Goal: Task Accomplishment & Management: Complete application form

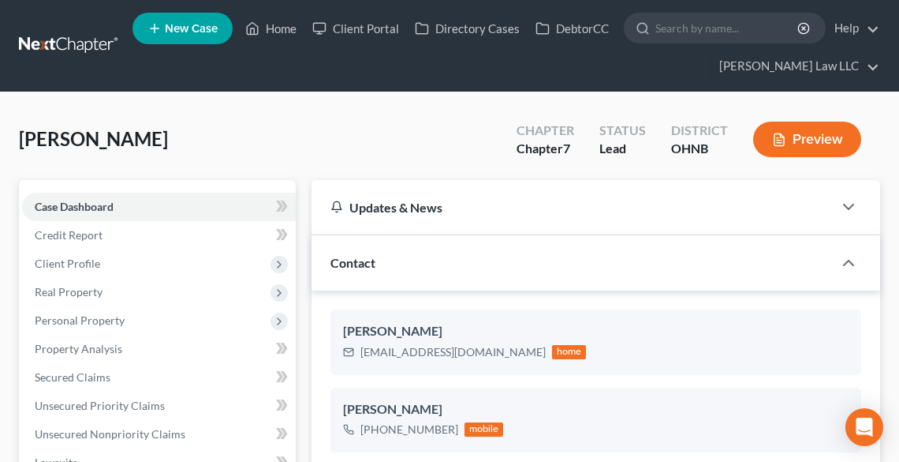
select select "0"
click at [263, 27] on link "Home" at bounding box center [270, 28] width 67 height 28
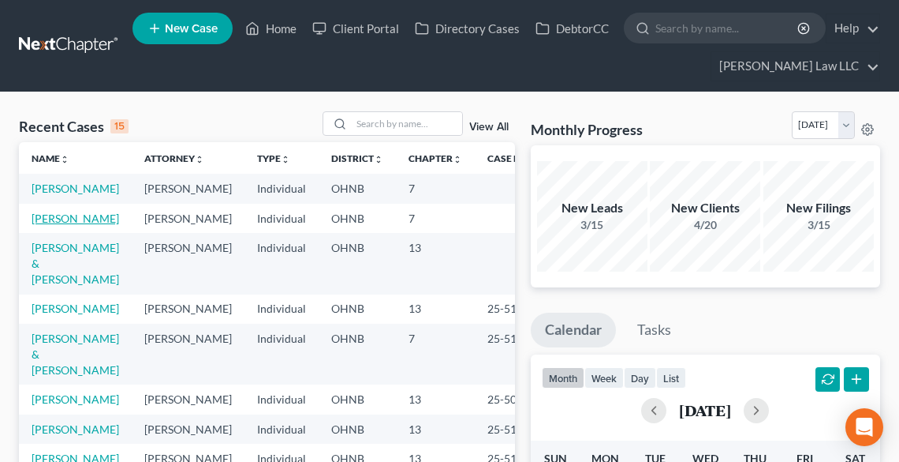
click at [50, 225] on link "[PERSON_NAME]" at bounding box center [76, 217] width 88 height 13
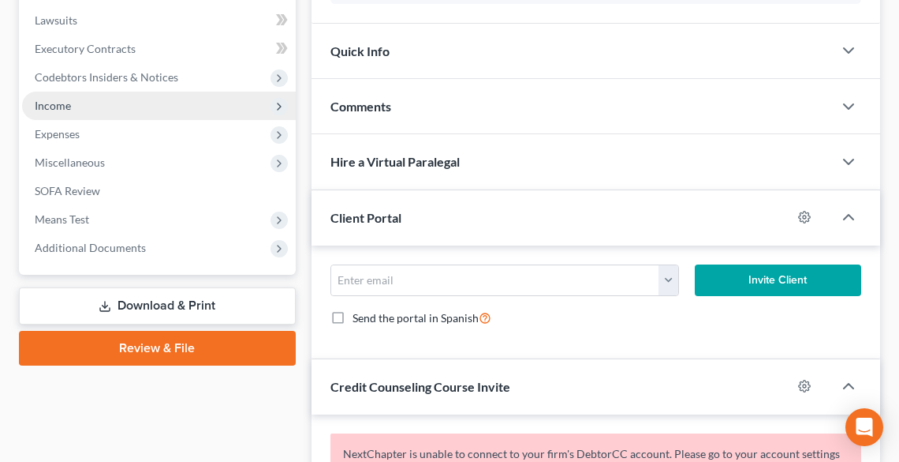
scroll to position [316, 0]
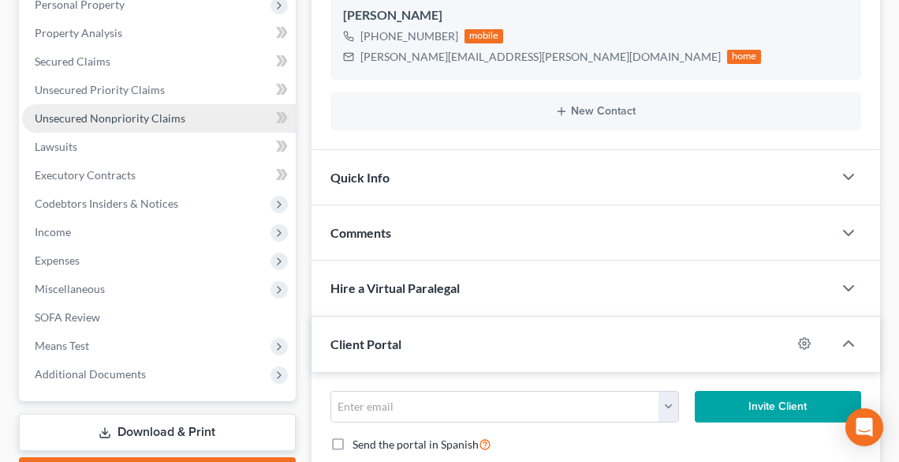
click at [99, 114] on span "Unsecured Nonpriority Claims" at bounding box center [110, 117] width 151 height 13
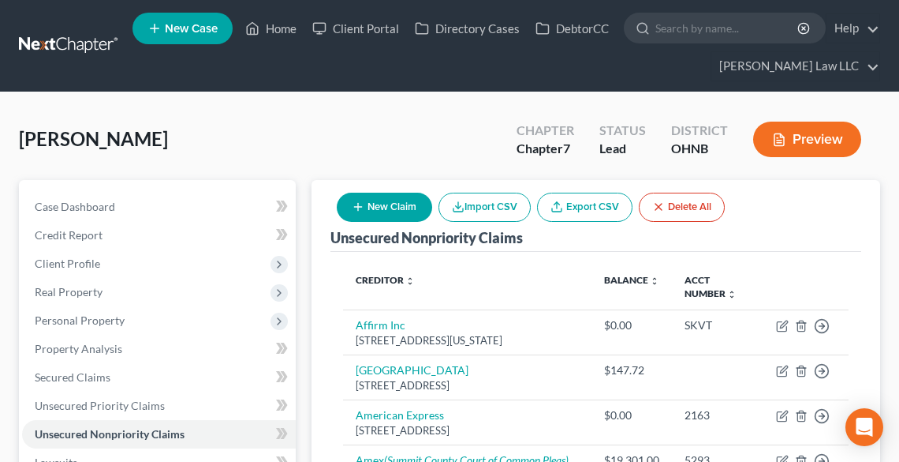
click at [383, 211] on button "New Claim" at bounding box center [384, 207] width 95 height 29
select select "0"
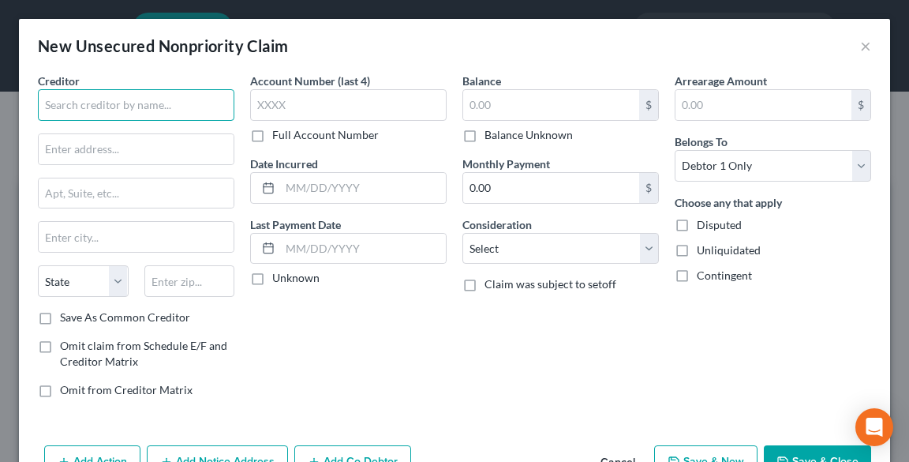
click at [114, 98] on input "text" at bounding box center [136, 105] width 196 height 32
type input "c"
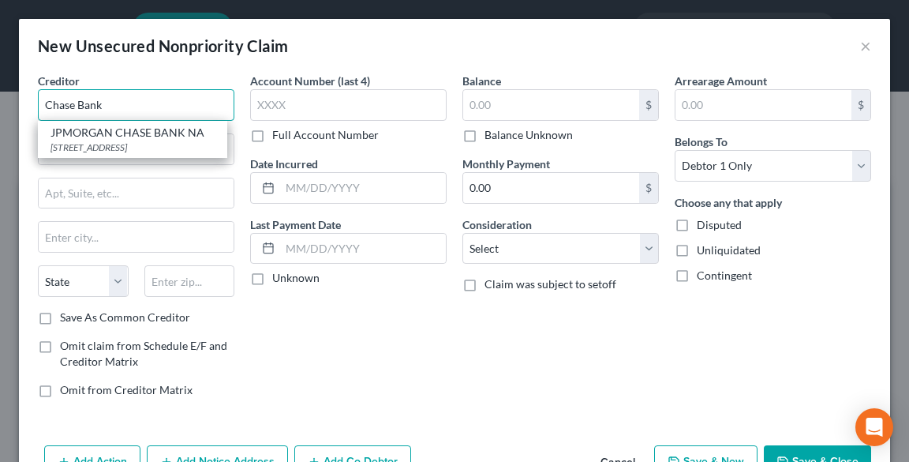
type input "Chase Bank"
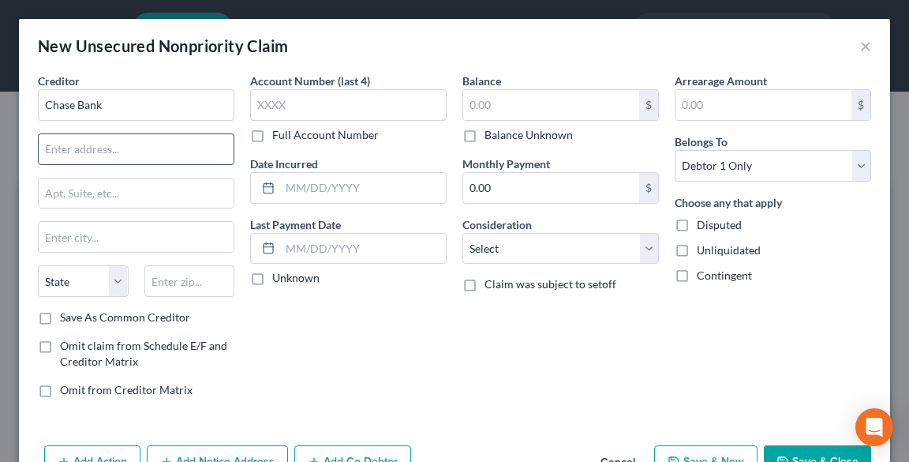
click at [114, 145] on input "text" at bounding box center [136, 149] width 195 height 30
paste input "[STREET_ADDRESS]"
type input "[STREET_ADDRESS]"
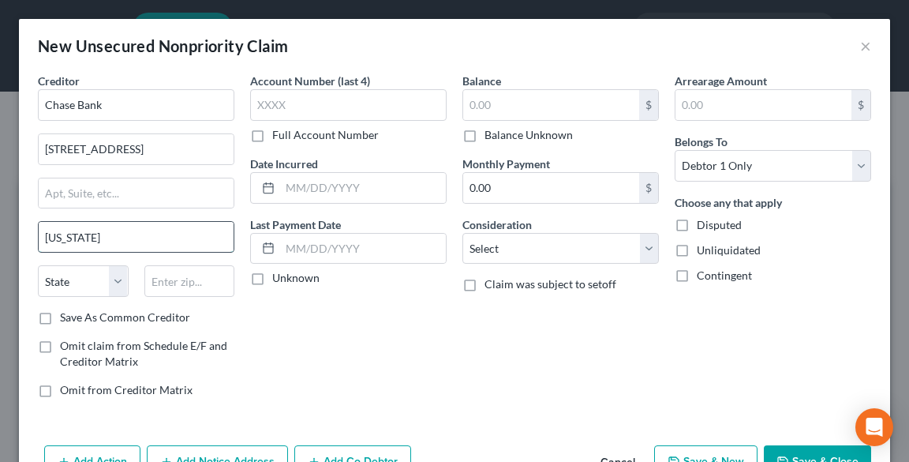
type input "[US_STATE]"
select select "35"
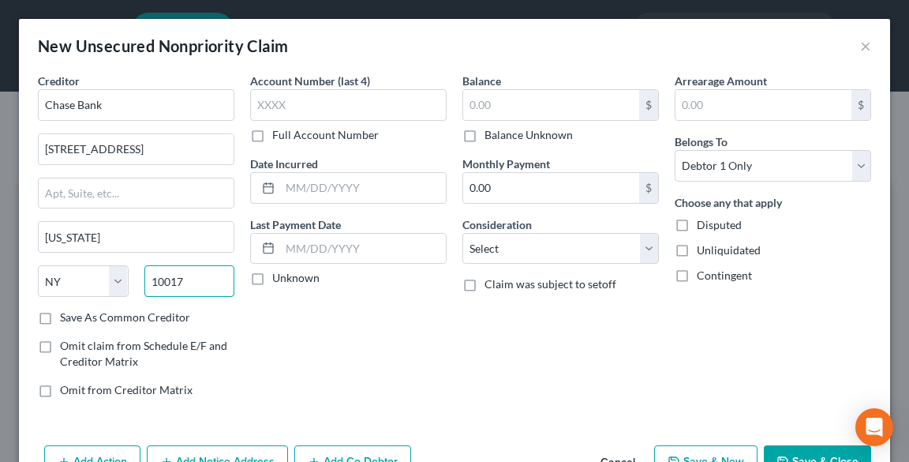
scroll to position [47, 0]
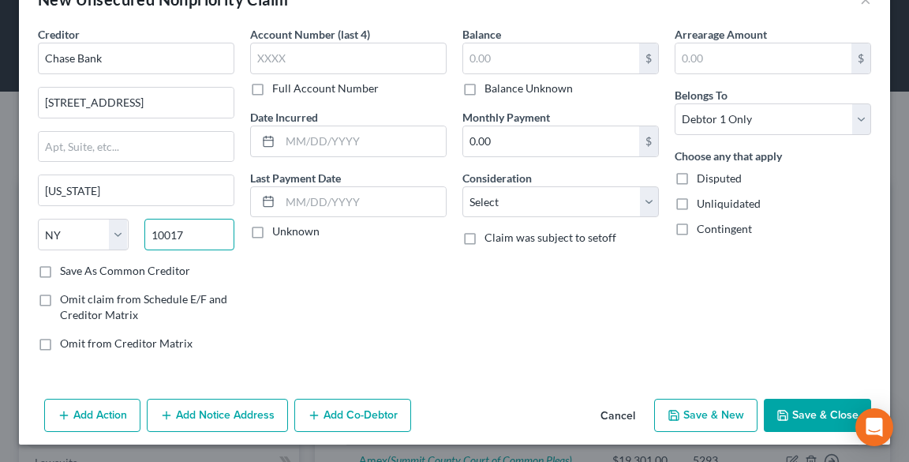
type input "10017"
click at [488, 92] on label "Balance Unknown" at bounding box center [528, 88] width 88 height 16
click at [491, 91] on input "Balance Unknown" at bounding box center [496, 85] width 10 height 10
checkbox input "true"
type input "0.00"
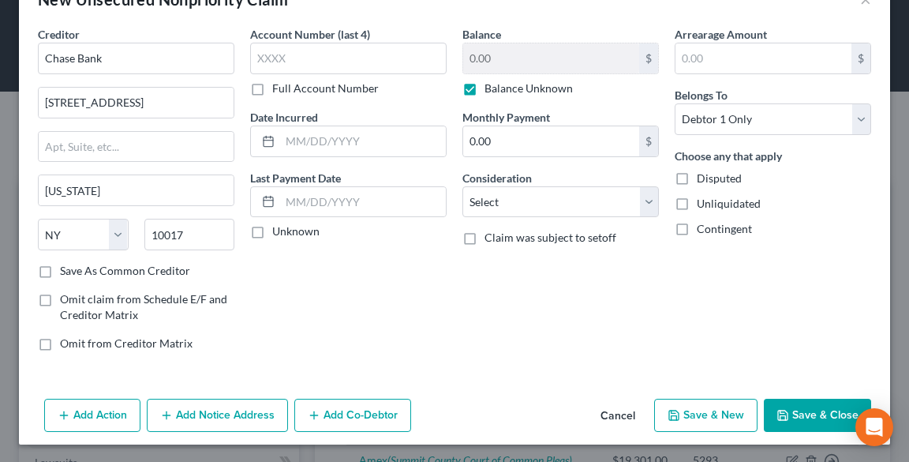
click at [798, 410] on button "Save & Close" at bounding box center [817, 414] width 107 height 33
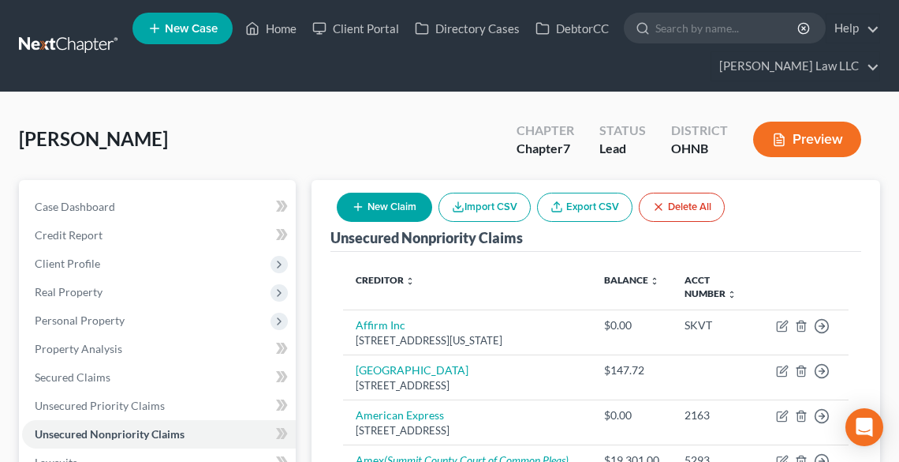
click at [385, 207] on button "New Claim" at bounding box center [384, 207] width 95 height 29
select select "0"
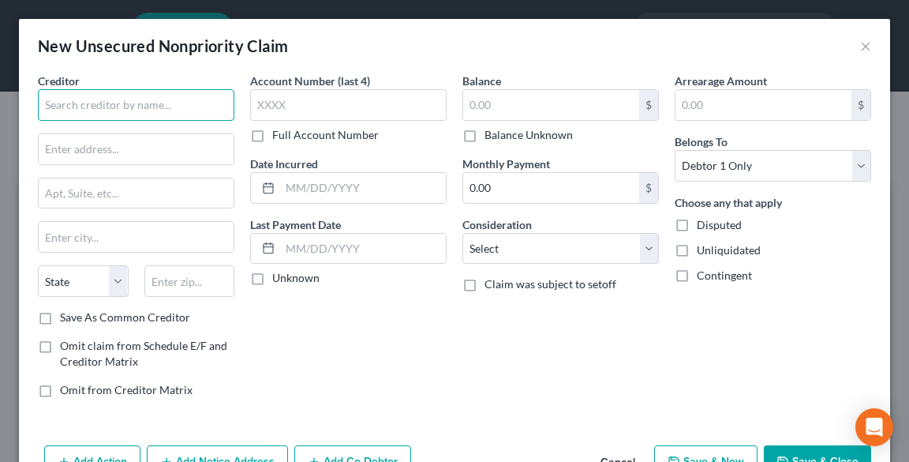
click at [155, 101] on input "text" at bounding box center [136, 105] width 196 height 32
drag, startPoint x: 32, startPoint y: 103, endPoint x: 6, endPoint y: 101, distance: 26.1
click at [6, 101] on div "New Unsecured Nonpriority Claim × Creditor * Quest Di State [US_STATE] AK AR AZ…" at bounding box center [454, 231] width 909 height 462
paste input "[DEMOGRAPHIC_DATA]"
type input "Quest Diagnostics"
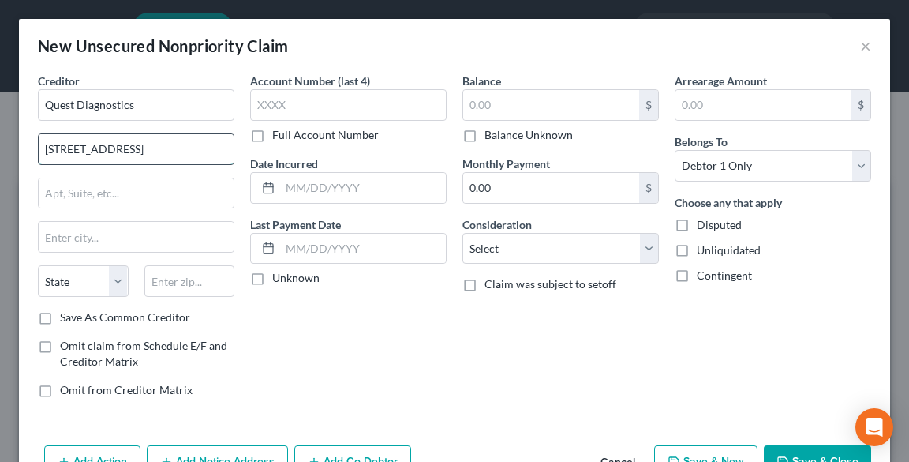
type input "[STREET_ADDRESS]"
type input "Secaucus"
select select "33"
type input "07094"
click at [272, 136] on label "Full Account Number" at bounding box center [325, 135] width 107 height 16
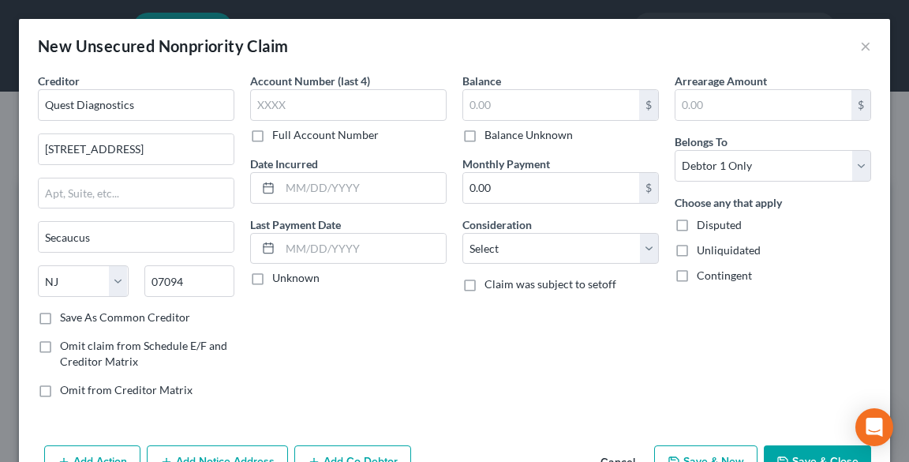
click at [279, 136] on input "Full Account Number" at bounding box center [284, 132] width 10 height 10
click at [272, 136] on label "Full Account Number" at bounding box center [325, 135] width 107 height 16
click at [279, 136] on input "Full Account Number" at bounding box center [284, 132] width 10 height 10
click at [484, 134] on label "Balance Unknown" at bounding box center [528, 135] width 88 height 16
click at [491, 134] on input "Balance Unknown" at bounding box center [496, 132] width 10 height 10
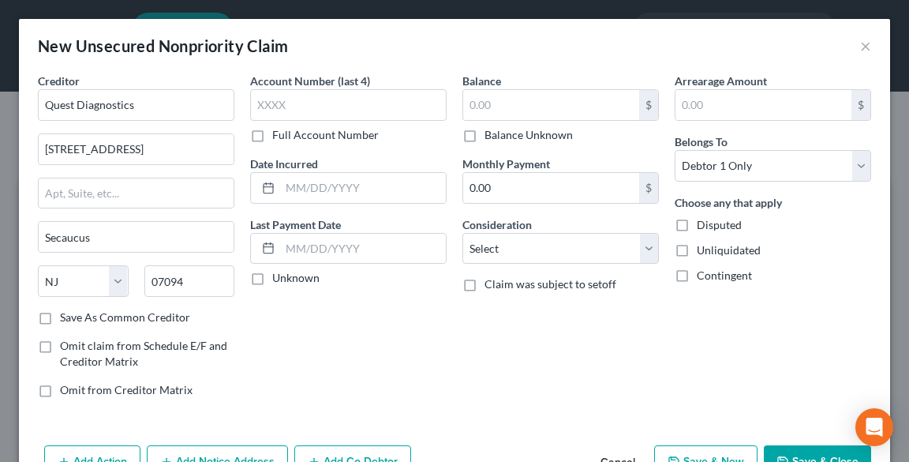
checkbox input "true"
type input "0.00"
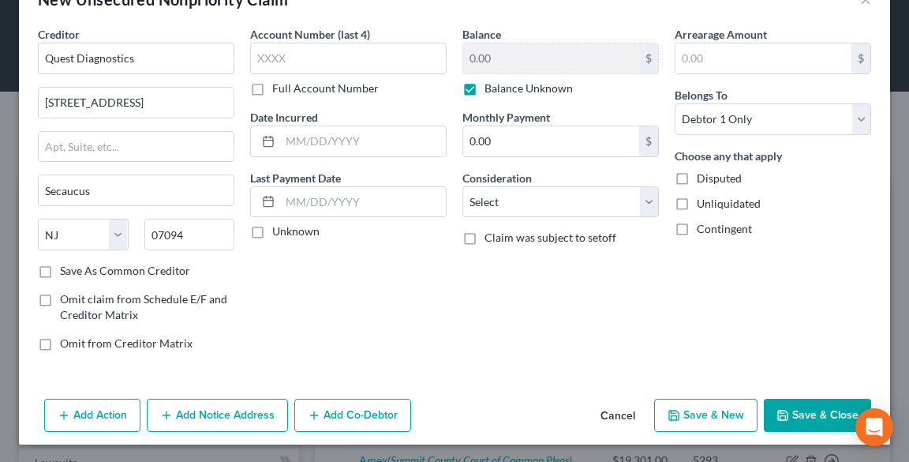
click at [694, 408] on button "Save & New" at bounding box center [705, 414] width 103 height 33
select select "0"
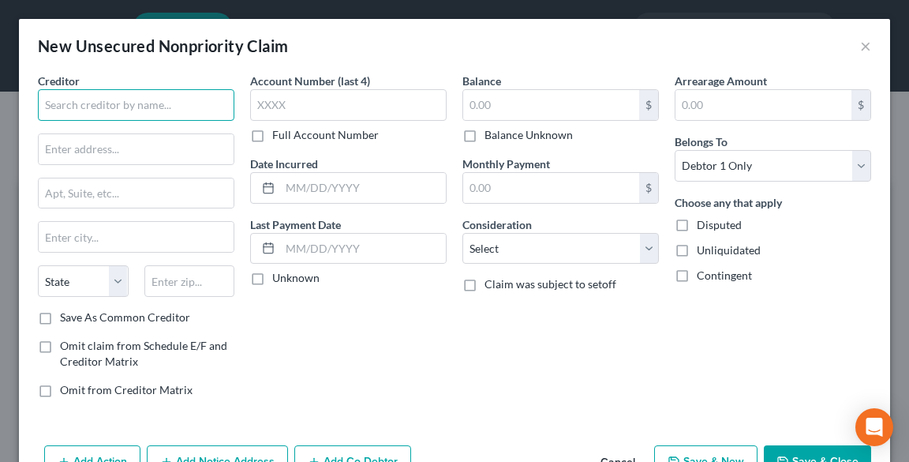
click at [112, 109] on input "text" at bounding box center [136, 105] width 196 height 32
type input "Pioneer Physicians Network"
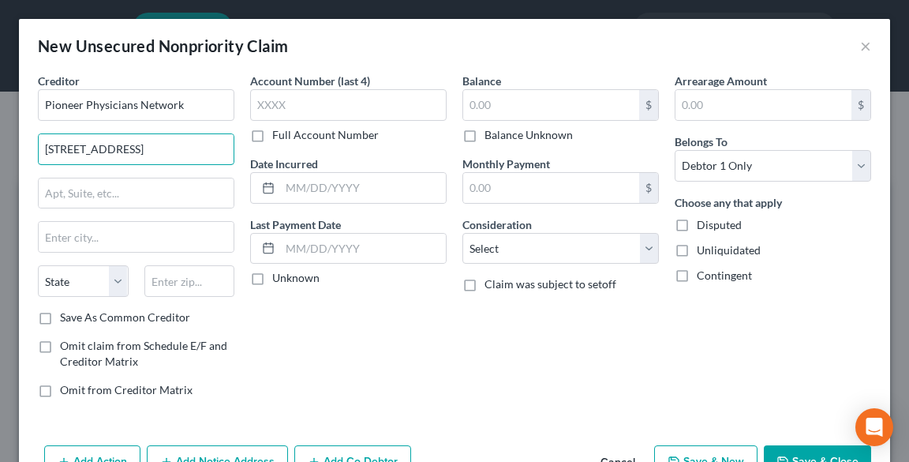
type input "[STREET_ADDRESS]"
drag, startPoint x: 123, startPoint y: 233, endPoint x: 124, endPoint y: 223, distance: 9.5
click at [123, 233] on input "text" at bounding box center [136, 237] width 195 height 30
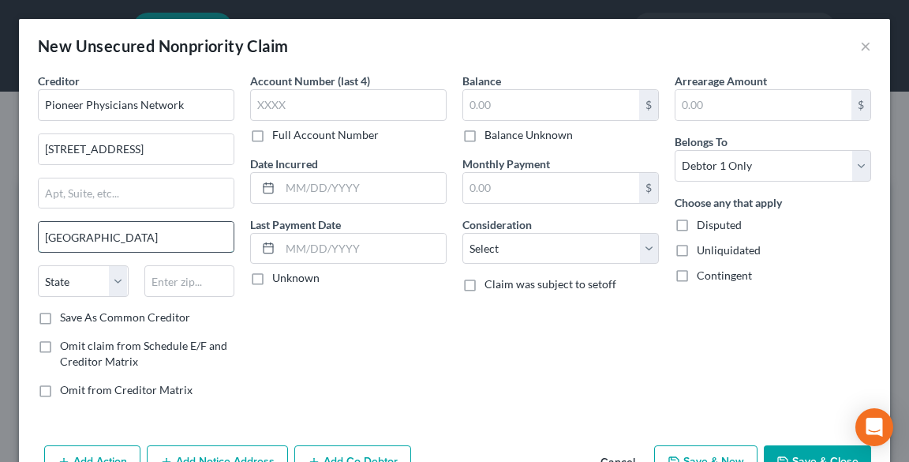
type input "[GEOGRAPHIC_DATA]"
select select "36"
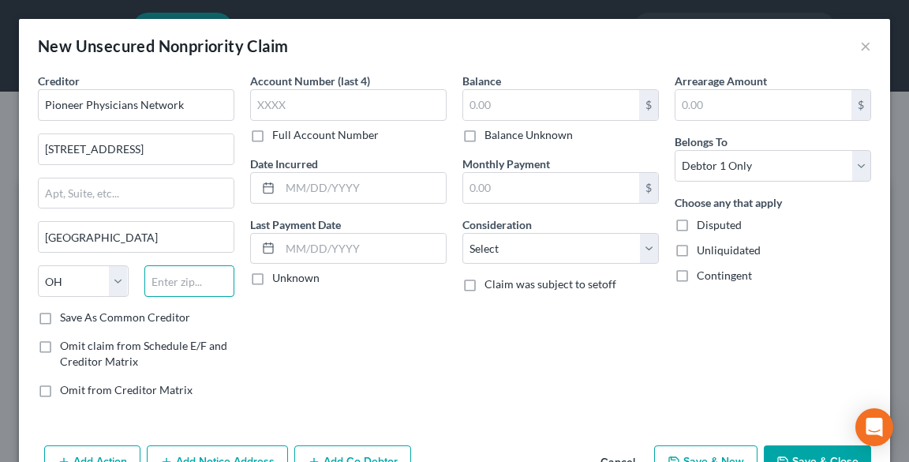
click at [163, 286] on input "text" at bounding box center [189, 281] width 91 height 32
type input "44685"
click at [496, 139] on label "Balance Unknown" at bounding box center [528, 135] width 88 height 16
click at [496, 137] on input "Balance Unknown" at bounding box center [496, 132] width 10 height 10
checkbox input "true"
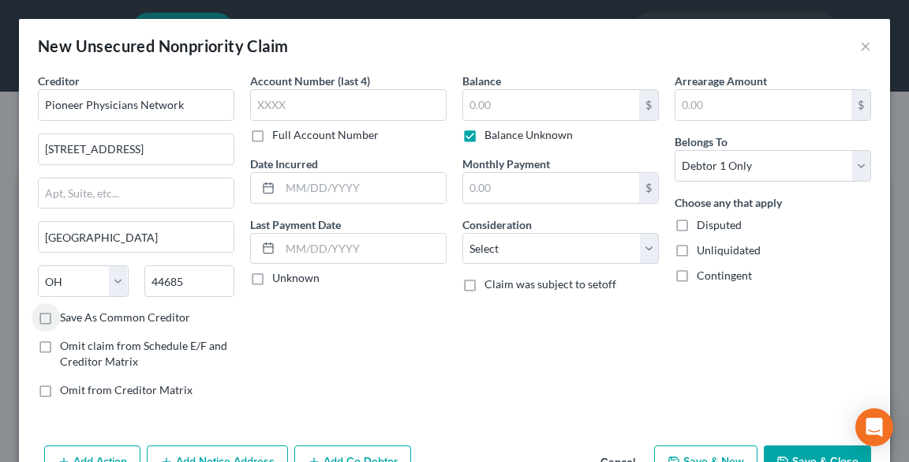
type input "0.00"
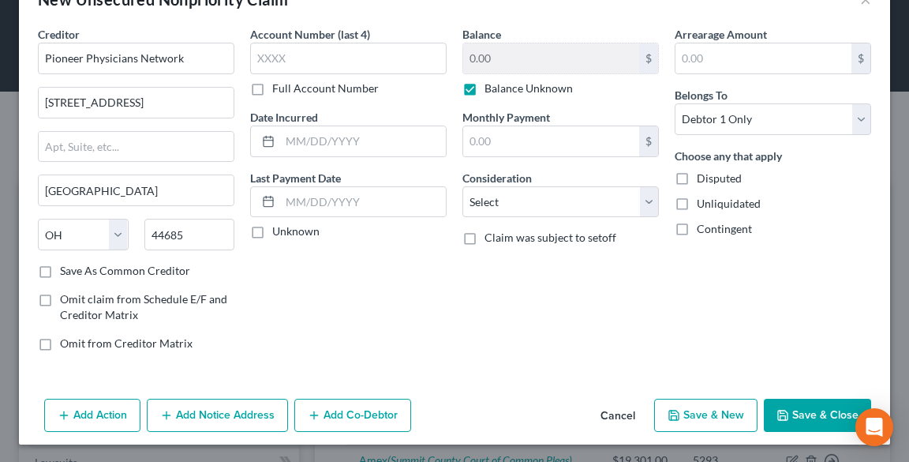
click at [685, 407] on button "Save & New" at bounding box center [705, 414] width 103 height 33
select select "0"
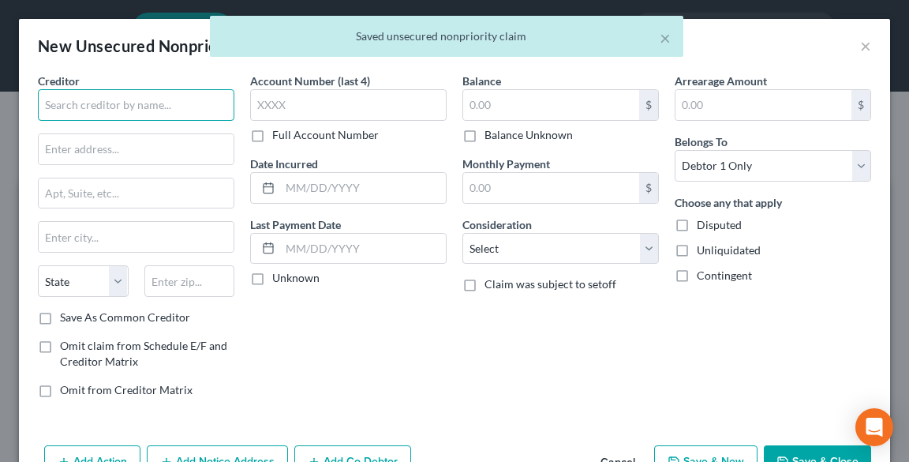
click at [164, 98] on input "text" at bounding box center [136, 105] width 196 height 32
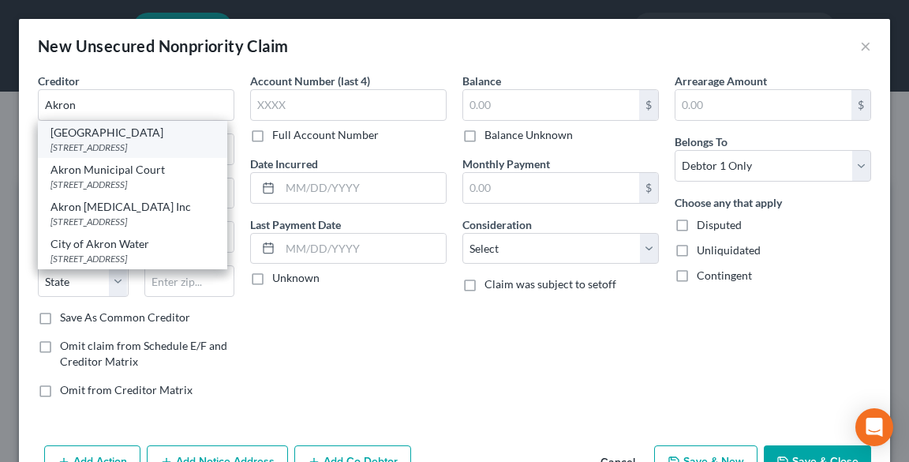
click at [161, 136] on div "[GEOGRAPHIC_DATA]" at bounding box center [132, 133] width 164 height 16
type input "[GEOGRAPHIC_DATA]"
type input "[STREET_ADDRESS]"
type input "Akron"
select select "36"
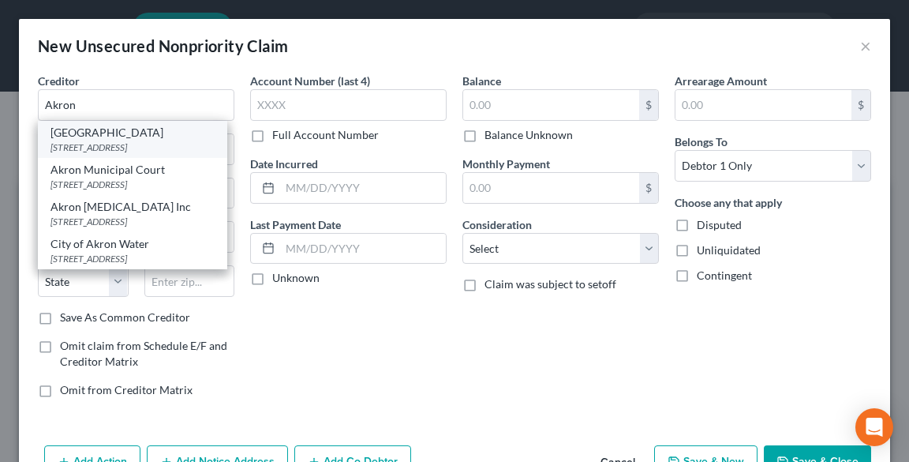
type input "44308"
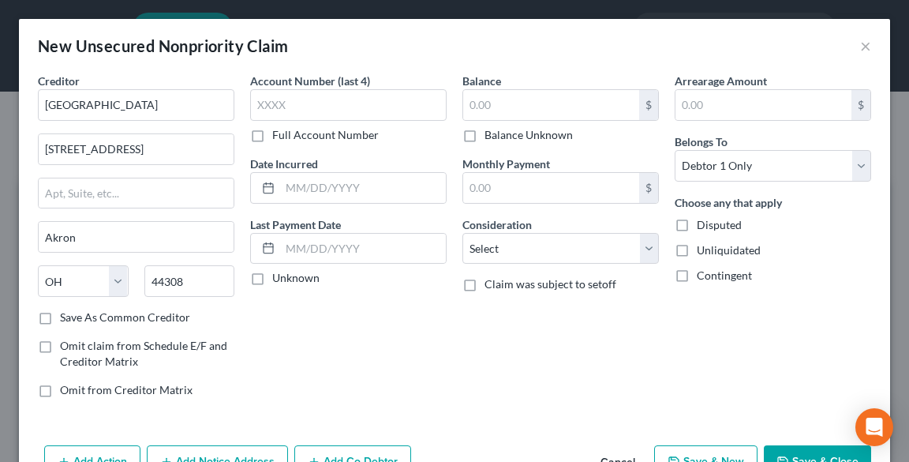
click at [484, 133] on label "Balance Unknown" at bounding box center [528, 135] width 88 height 16
click at [491, 133] on input "Balance Unknown" at bounding box center [496, 132] width 10 height 10
checkbox input "true"
type input "0.00"
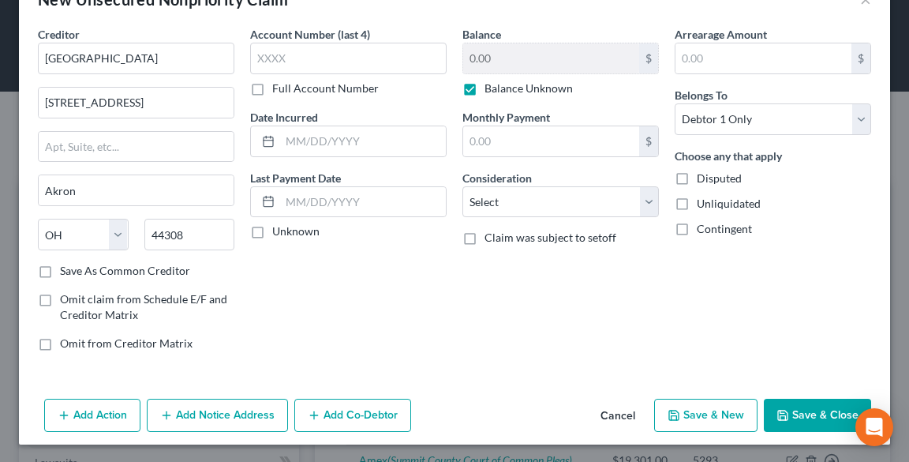
click at [708, 414] on button "Save & New" at bounding box center [705, 414] width 103 height 33
select select "0"
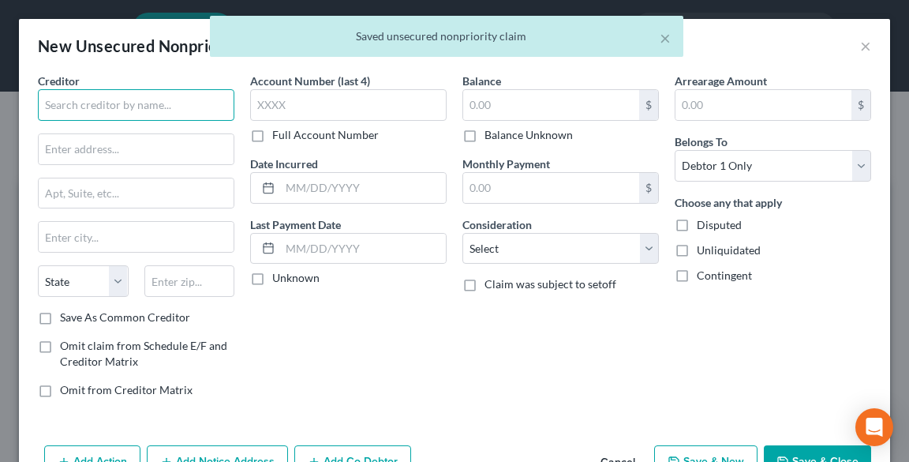
click at [125, 107] on input "text" at bounding box center [136, 105] width 196 height 32
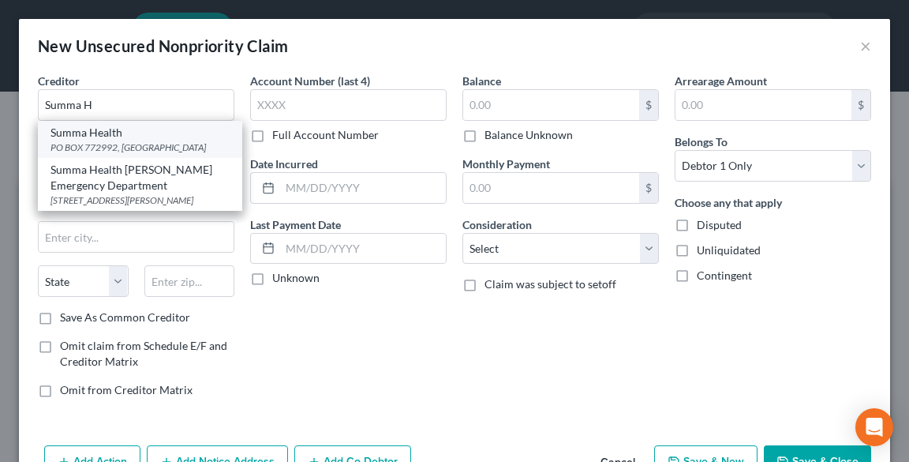
click at [123, 136] on div "Summa Health" at bounding box center [139, 133] width 179 height 16
type input "Summa Health"
type input "PO BOX 772992"
type input "[GEOGRAPHIC_DATA]"
select select "23"
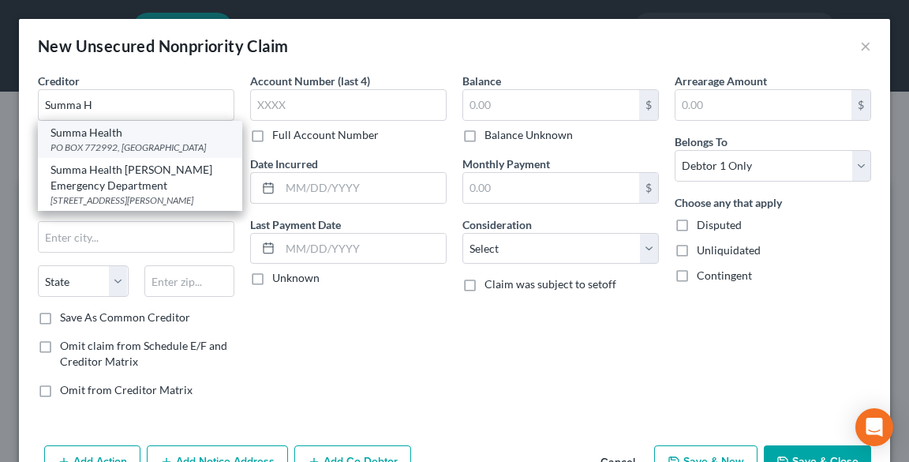
type input "48277"
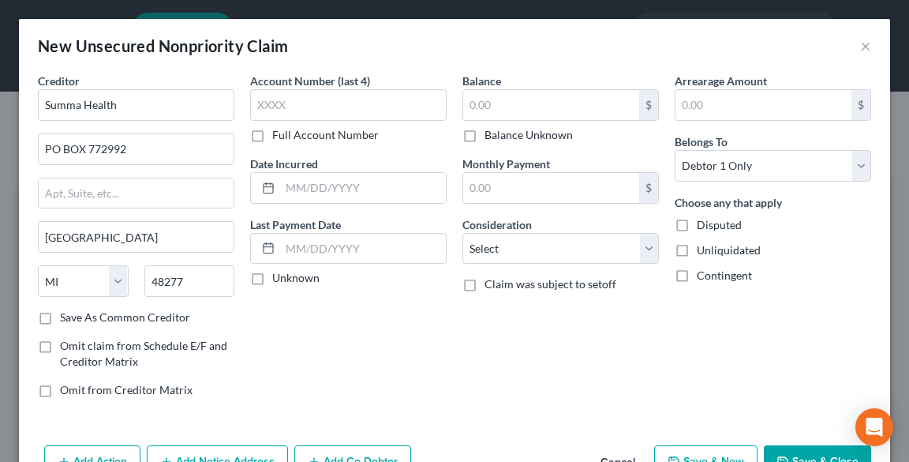
click at [484, 133] on label "Balance Unknown" at bounding box center [528, 135] width 88 height 16
click at [491, 133] on input "Balance Unknown" at bounding box center [496, 132] width 10 height 10
checkbox input "true"
type input "0.00"
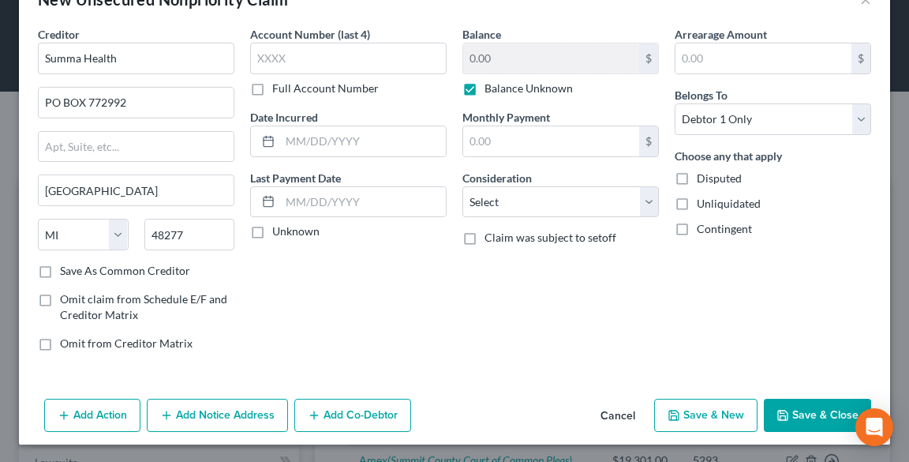
click at [670, 410] on icon "button" at bounding box center [674, 415] width 13 height 13
select select "0"
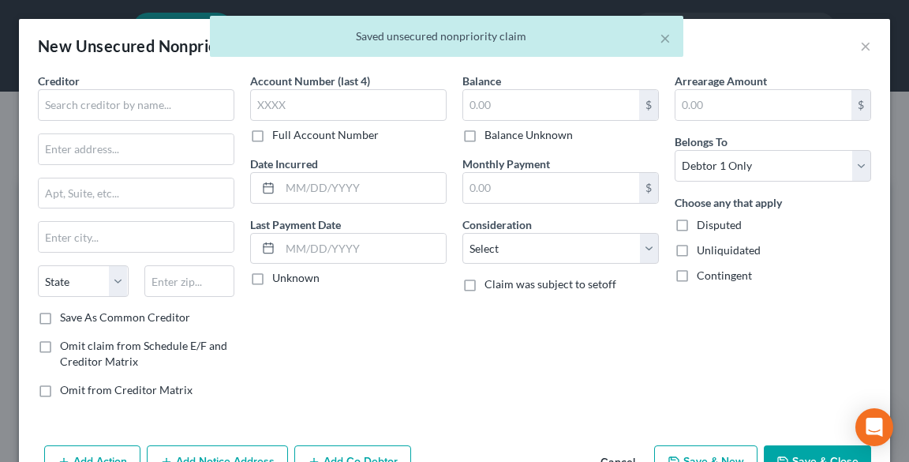
type input "0.00"
click at [136, 110] on input "text" at bounding box center [136, 105] width 196 height 32
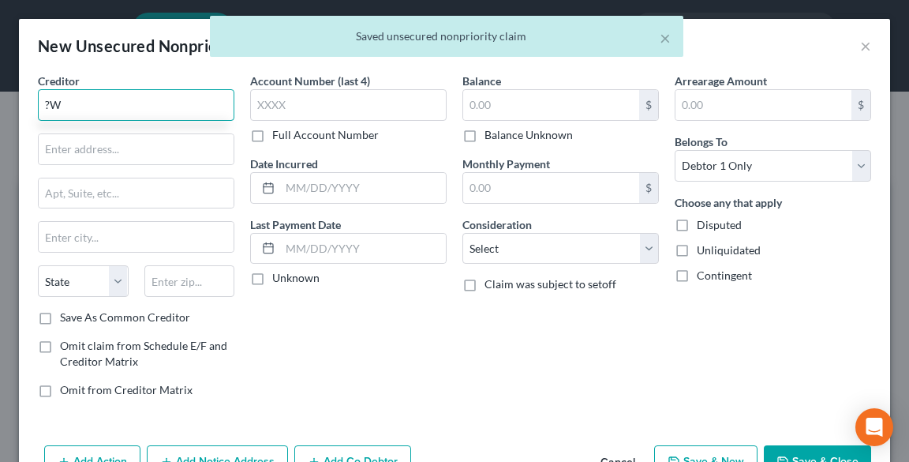
type input "?"
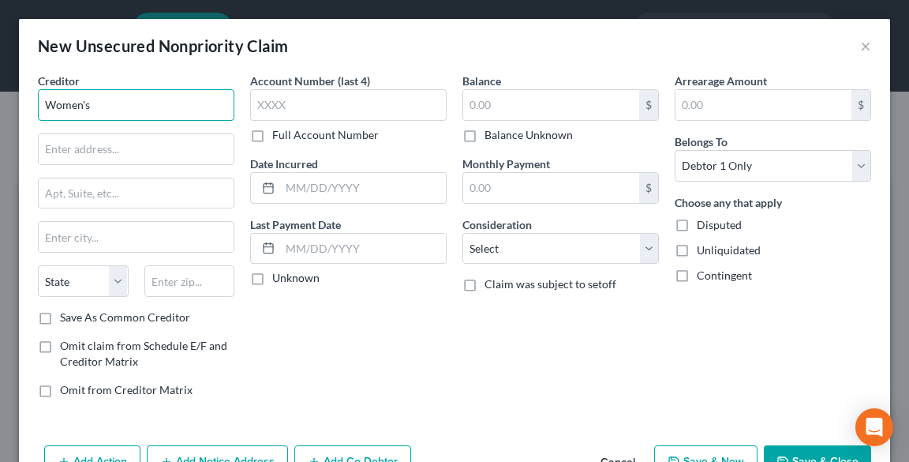
click at [139, 104] on input "Women's" at bounding box center [136, 105] width 196 height 32
type input "Women's Health Group"
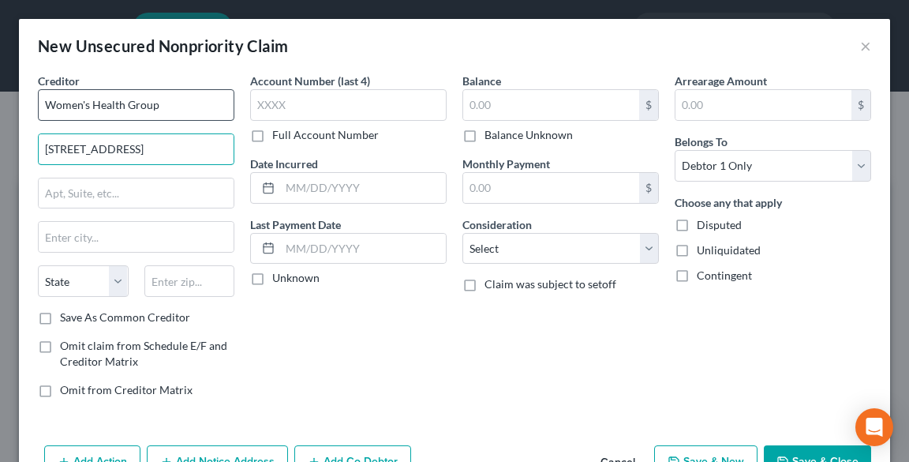
type input "[STREET_ADDRESS]"
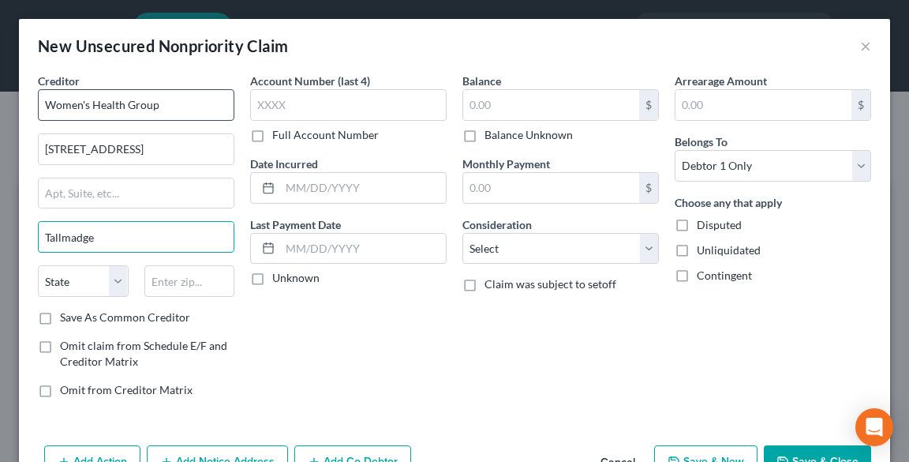
type input "Tallmadge"
select select "36"
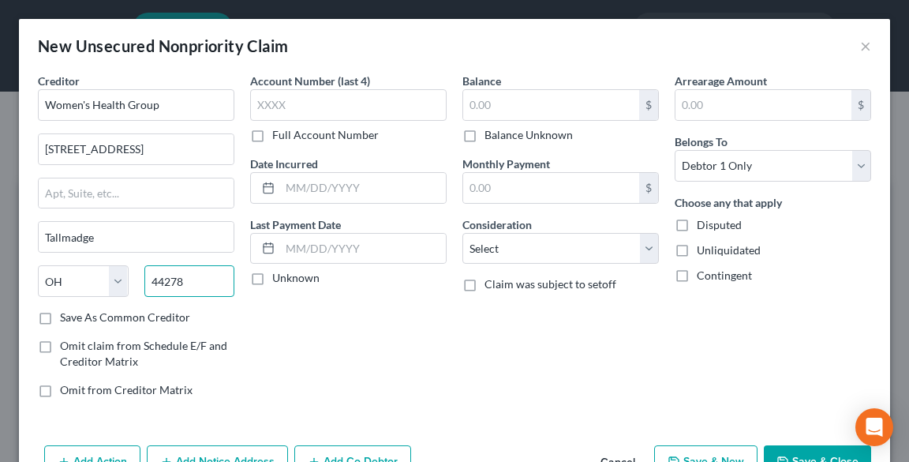
type input "44278"
click at [503, 144] on div "Balance $ Balance Unknown Balance Undetermined $ Balance Unknown Monthly Paymen…" at bounding box center [560, 242] width 212 height 338
click at [499, 137] on label "Balance Unknown" at bounding box center [528, 135] width 88 height 16
click at [499, 137] on input "Balance Unknown" at bounding box center [496, 132] width 10 height 10
checkbox input "true"
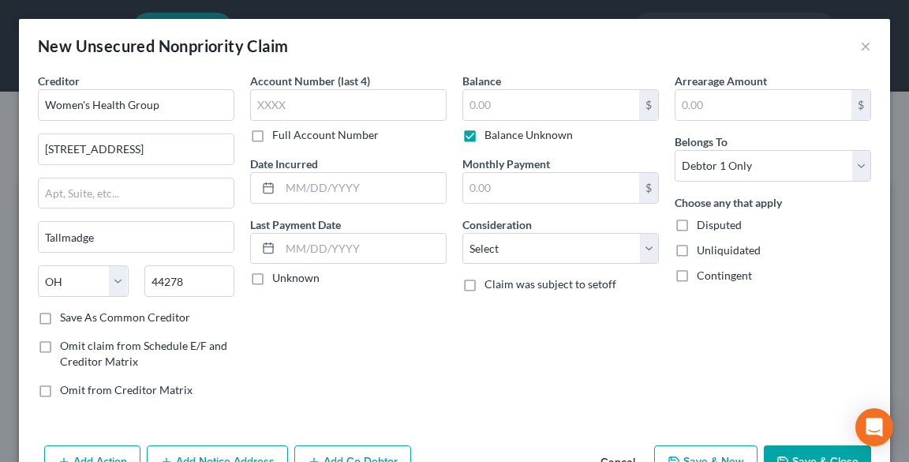
type input "0.00"
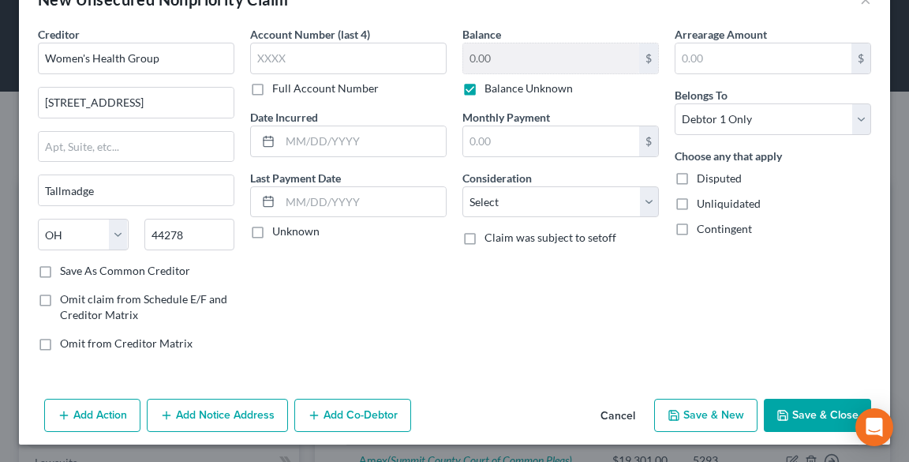
click at [786, 420] on button "Save & Close" at bounding box center [817, 414] width 107 height 33
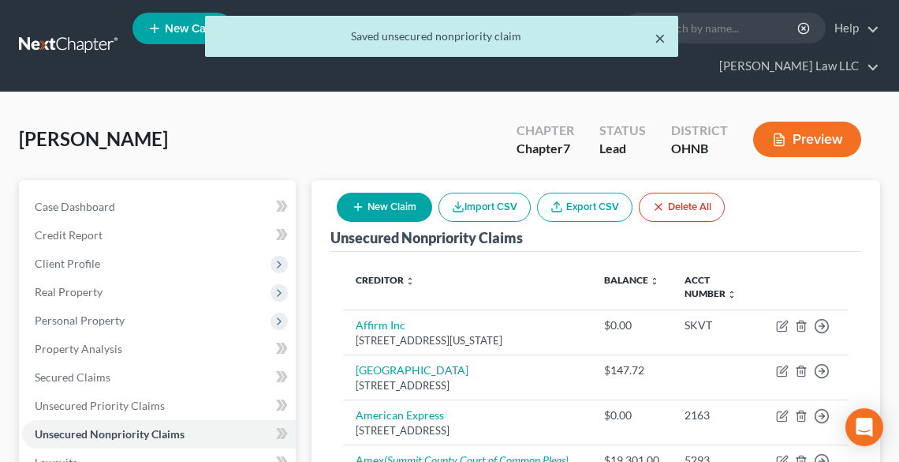
click at [657, 38] on button "×" at bounding box center [660, 37] width 11 height 19
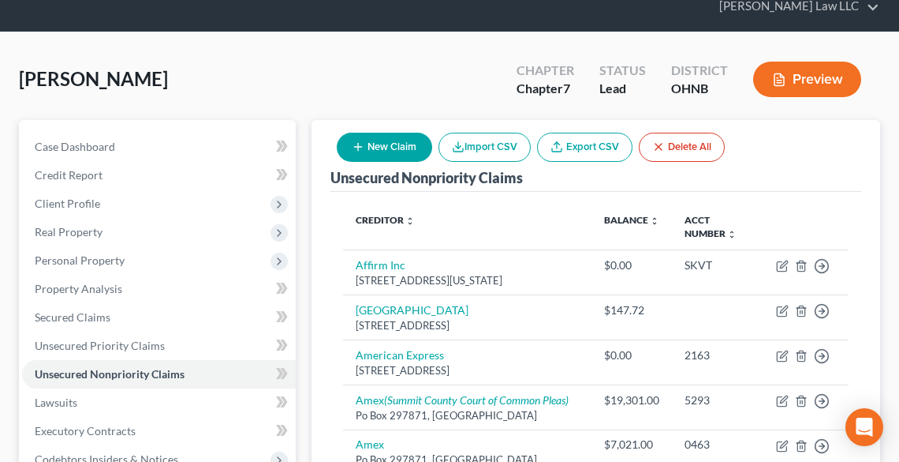
scroll to position [0, 0]
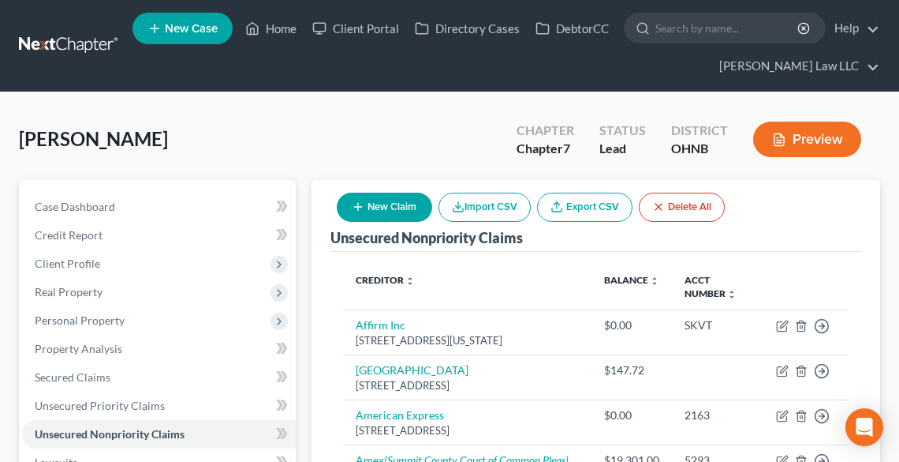
click at [833, 137] on button "Preview" at bounding box center [808, 140] width 108 height 36
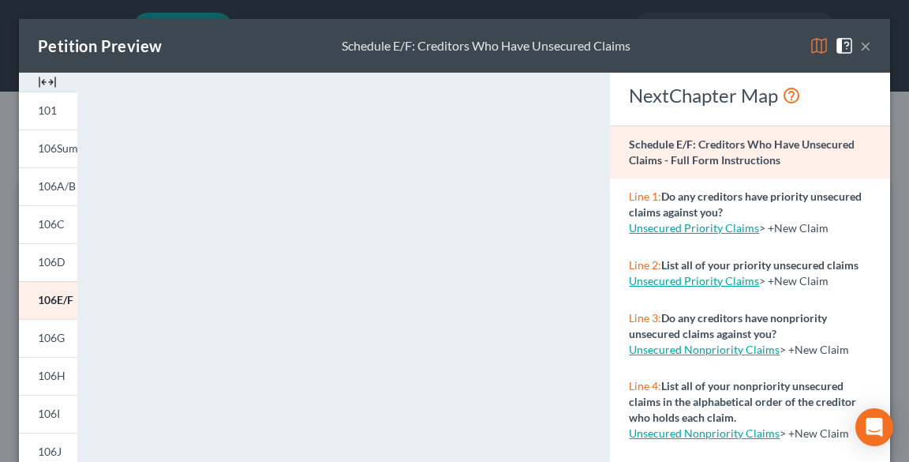
click at [860, 47] on button "×" at bounding box center [865, 45] width 11 height 19
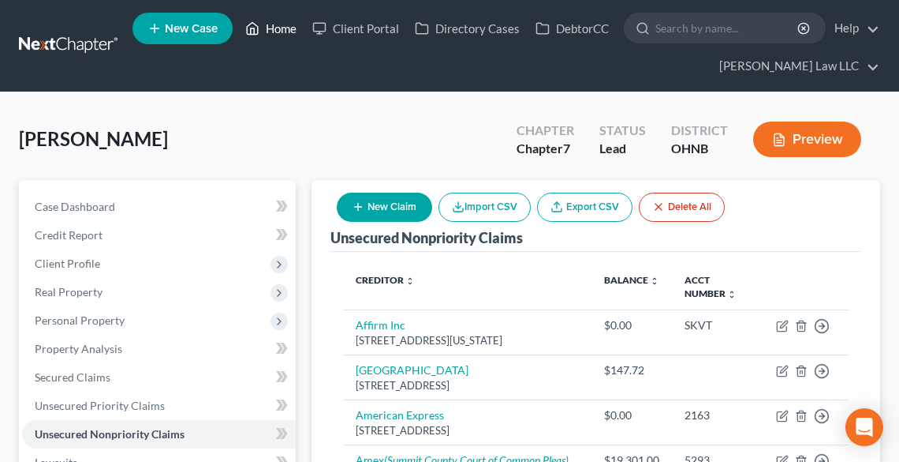
click at [267, 25] on link "Home" at bounding box center [270, 28] width 67 height 28
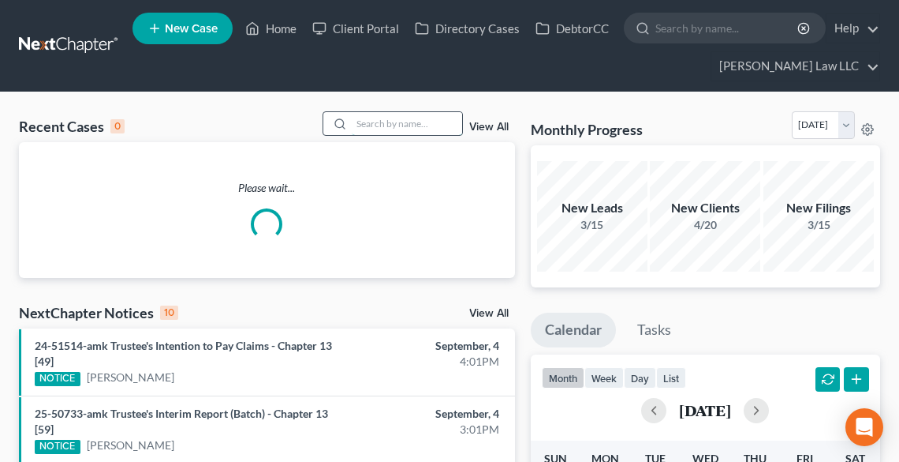
click at [372, 123] on input "search" at bounding box center [407, 123] width 110 height 23
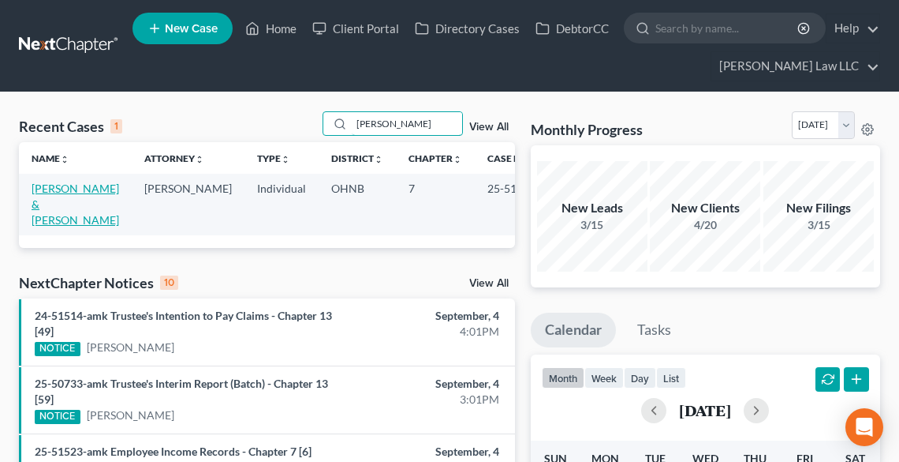
type input "[PERSON_NAME]"
click at [59, 191] on link "[PERSON_NAME] & [PERSON_NAME]" at bounding box center [76, 203] width 88 height 45
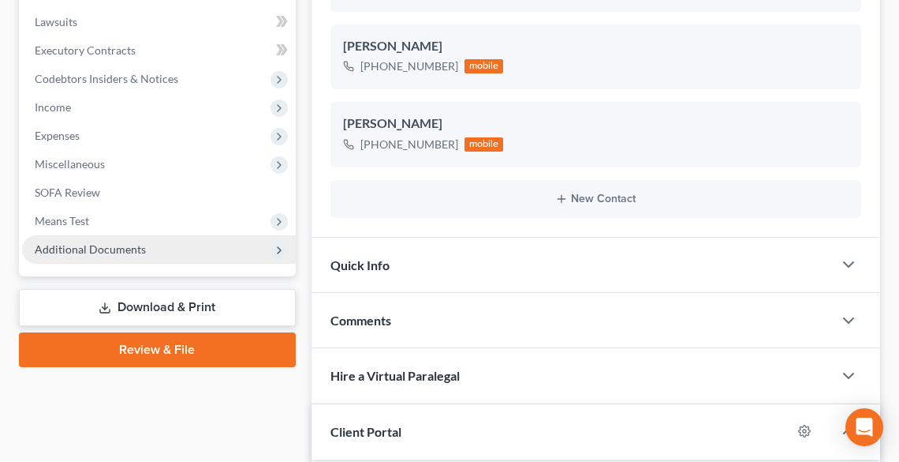
scroll to position [442, 0]
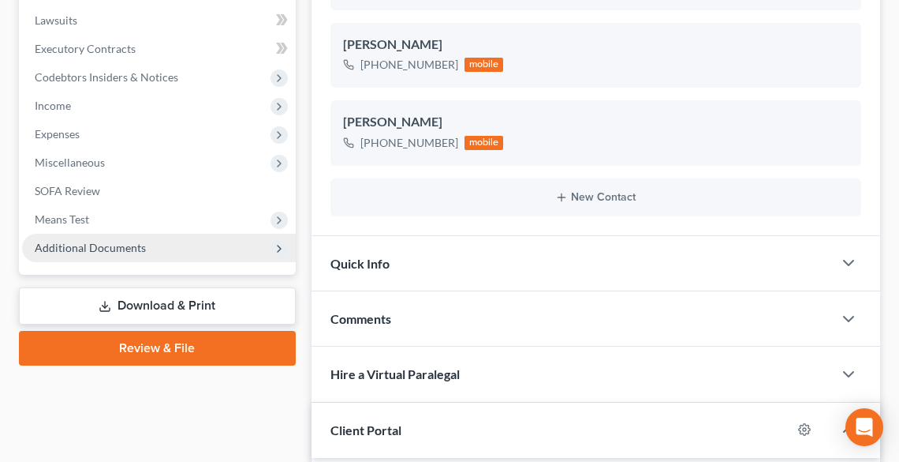
click at [89, 247] on span "Additional Documents" at bounding box center [90, 247] width 111 height 13
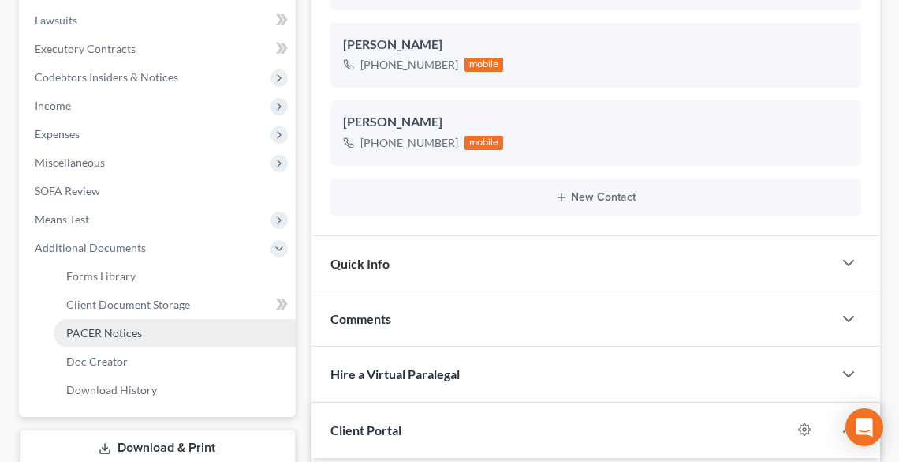
click at [118, 329] on span "PACER Notices" at bounding box center [104, 332] width 76 height 13
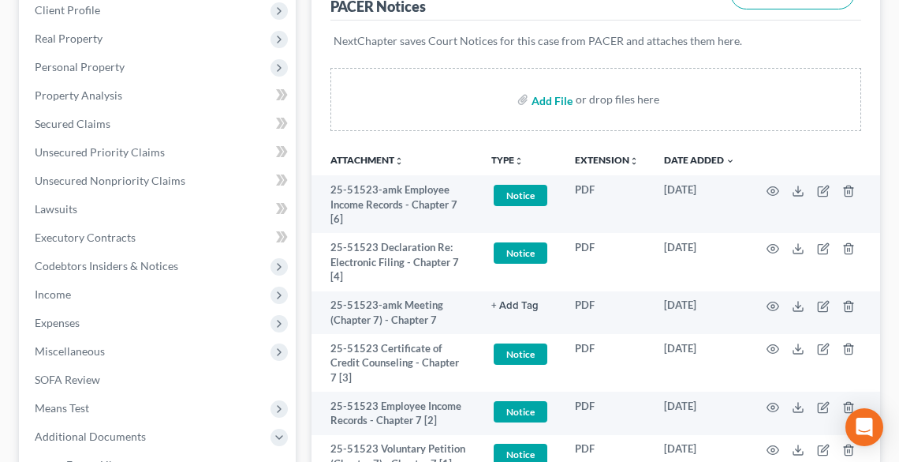
scroll to position [316, 0]
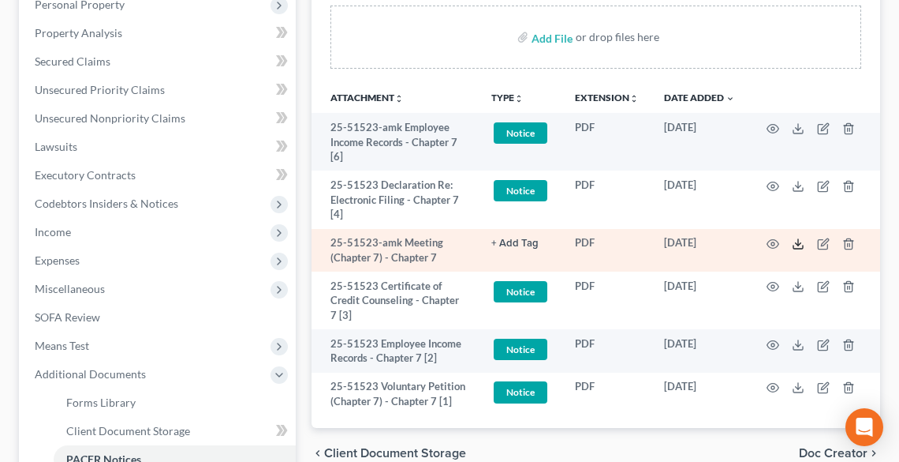
click at [802, 246] on icon at bounding box center [798, 243] width 13 height 13
